Goal: Information Seeking & Learning: Understand process/instructions

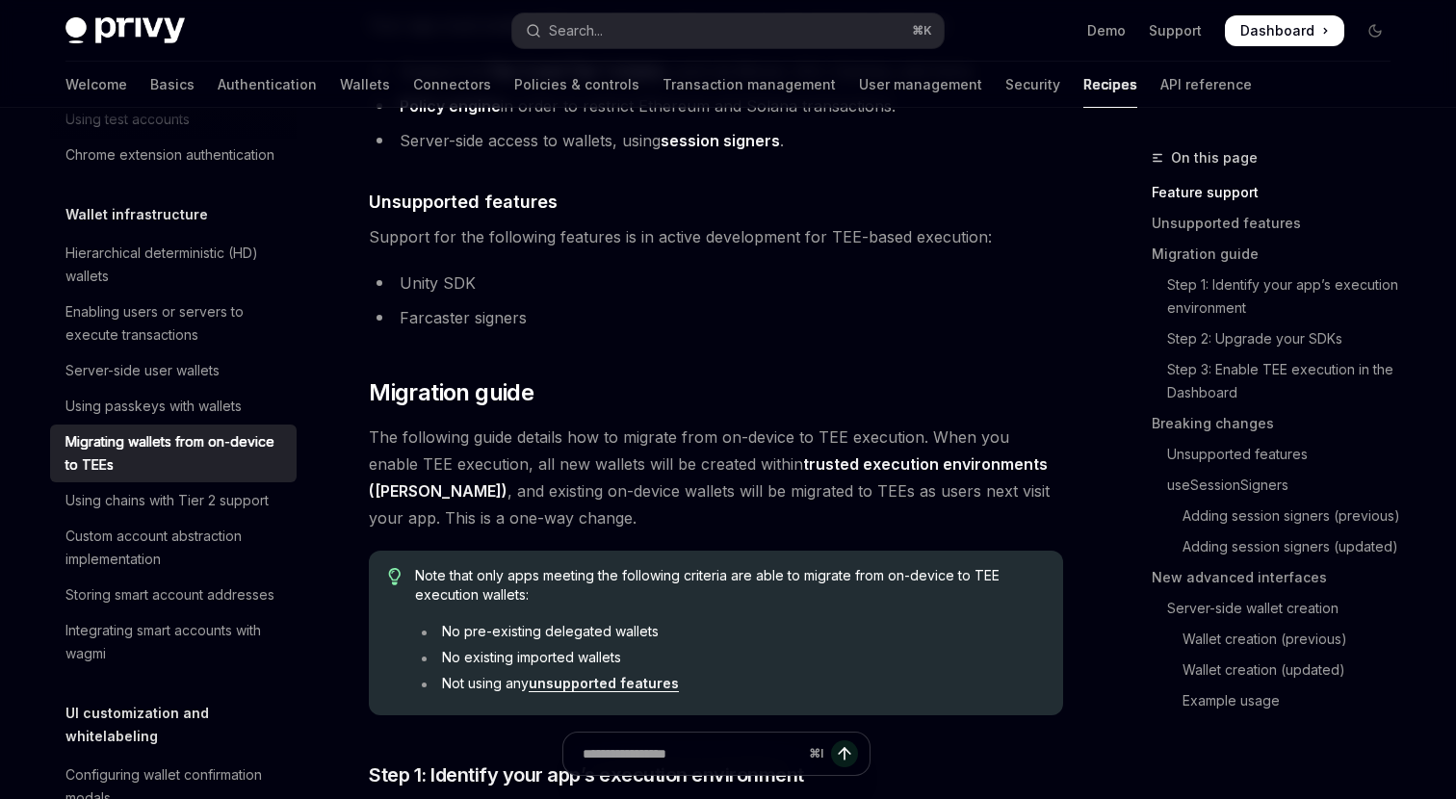
scroll to position [660, 0]
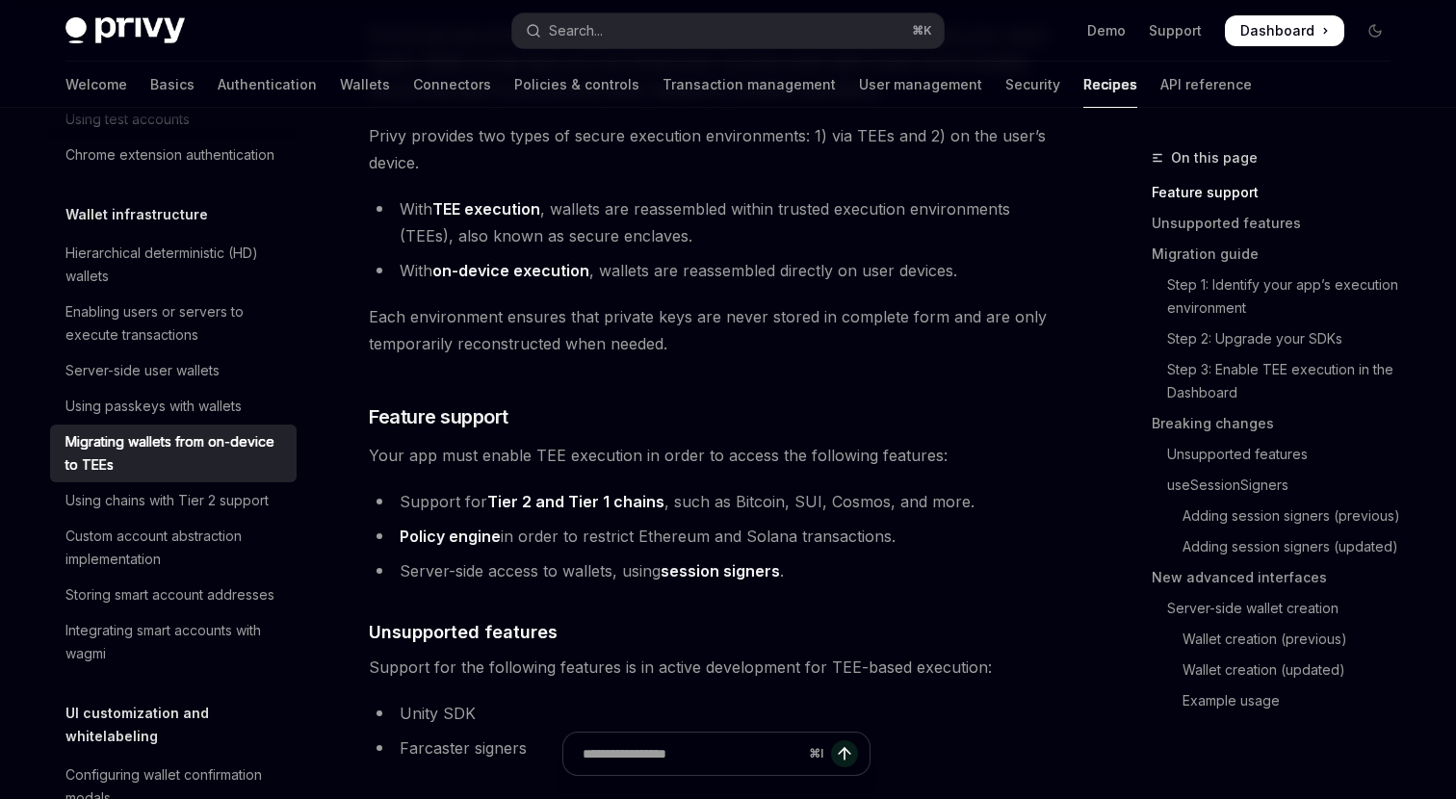
scroll to position [251, 0]
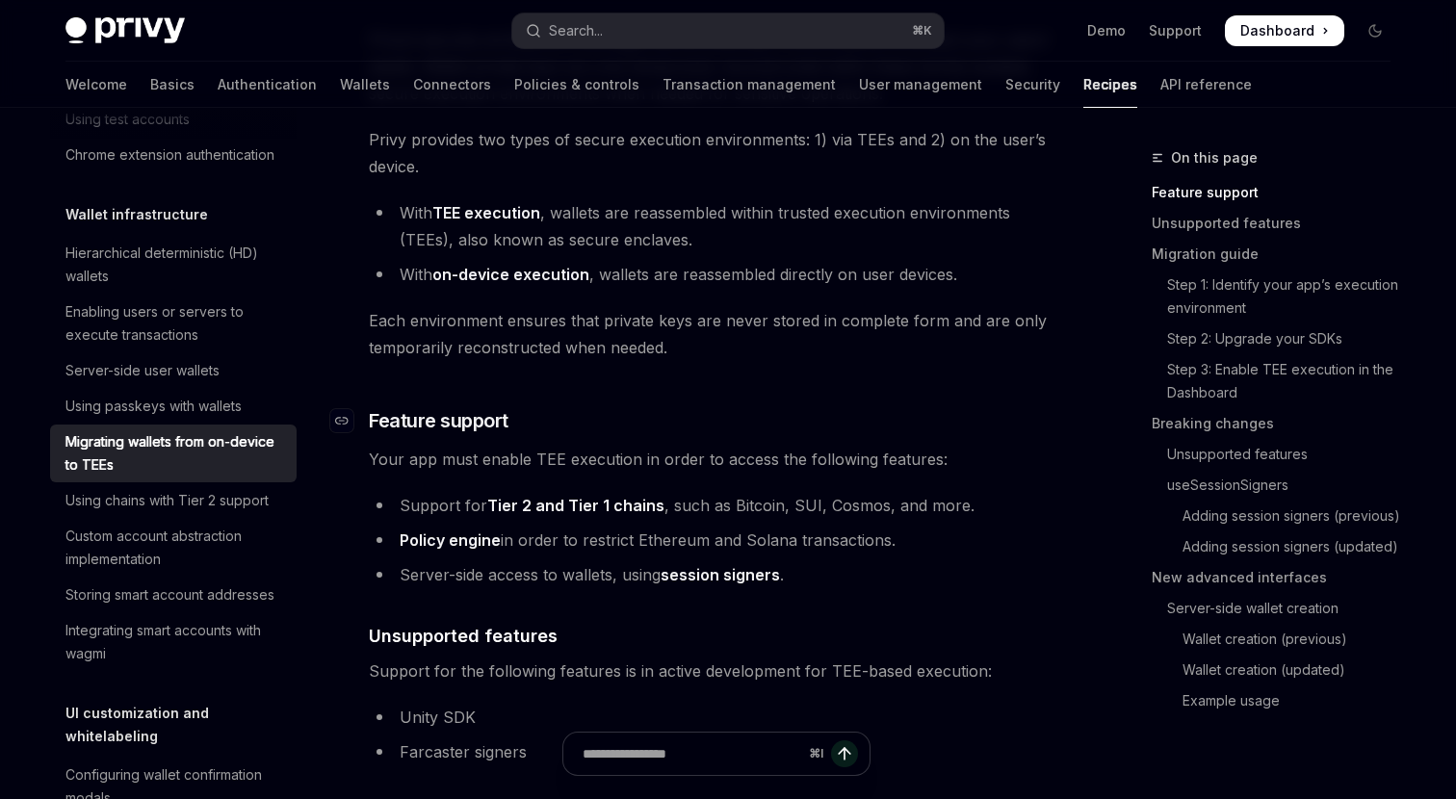
click at [761, 409] on h3 "​ Feature support" at bounding box center [716, 420] width 694 height 27
click at [1235, 418] on link "Breaking changes" at bounding box center [1279, 423] width 254 height 31
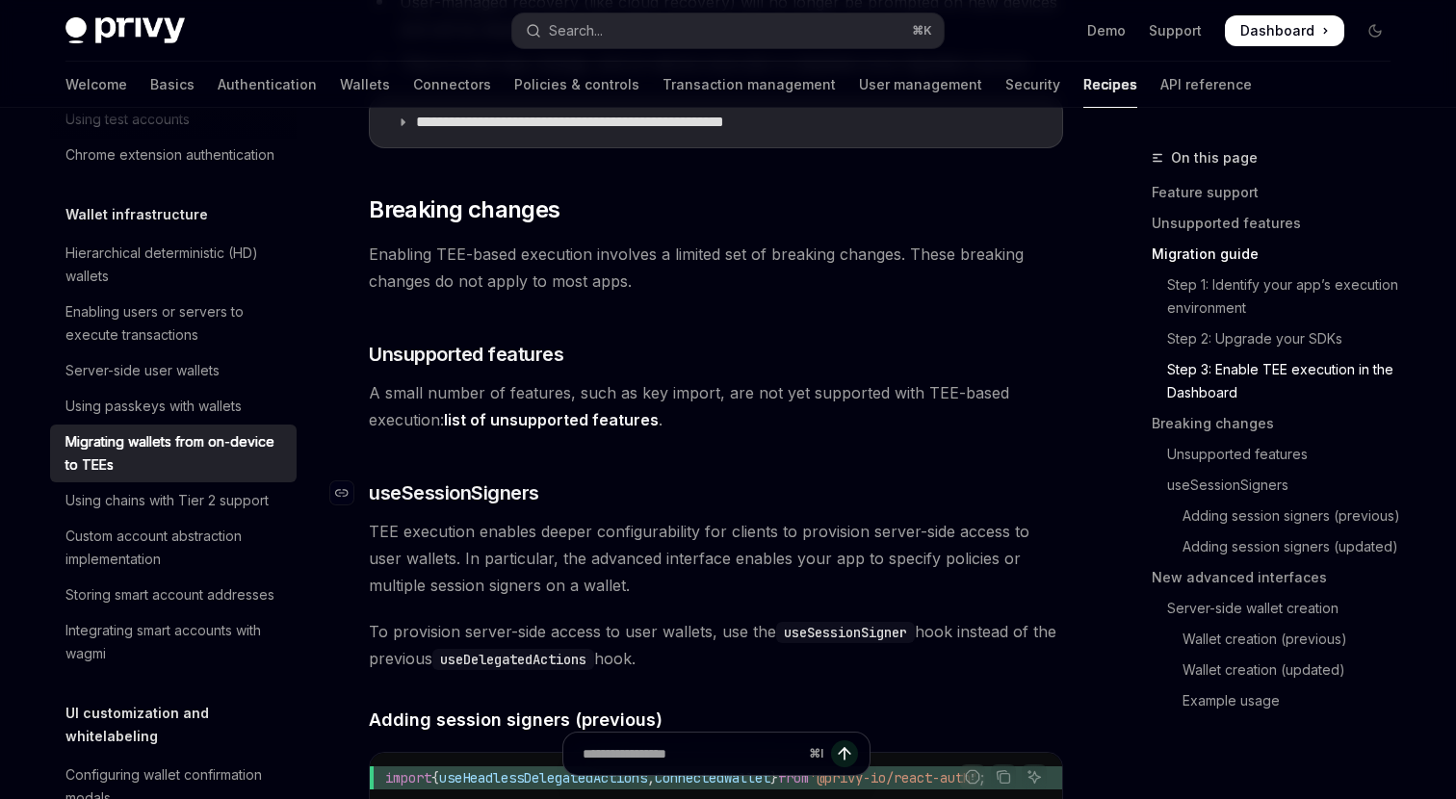
scroll to position [2548, 0]
